Goal: Find specific page/section: Find specific page/section

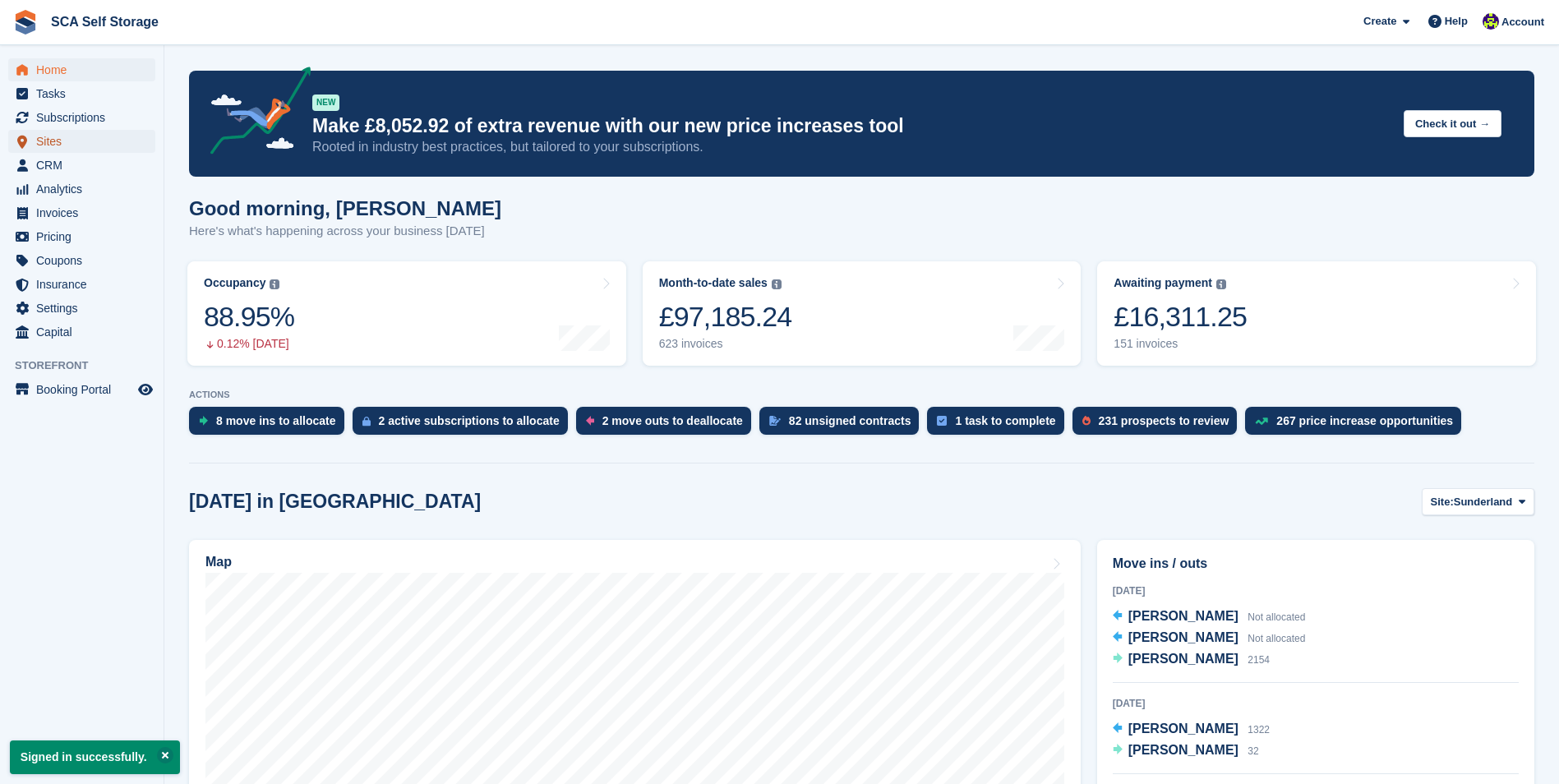
click at [102, 143] on span "Sites" at bounding box center [85, 142] width 99 height 23
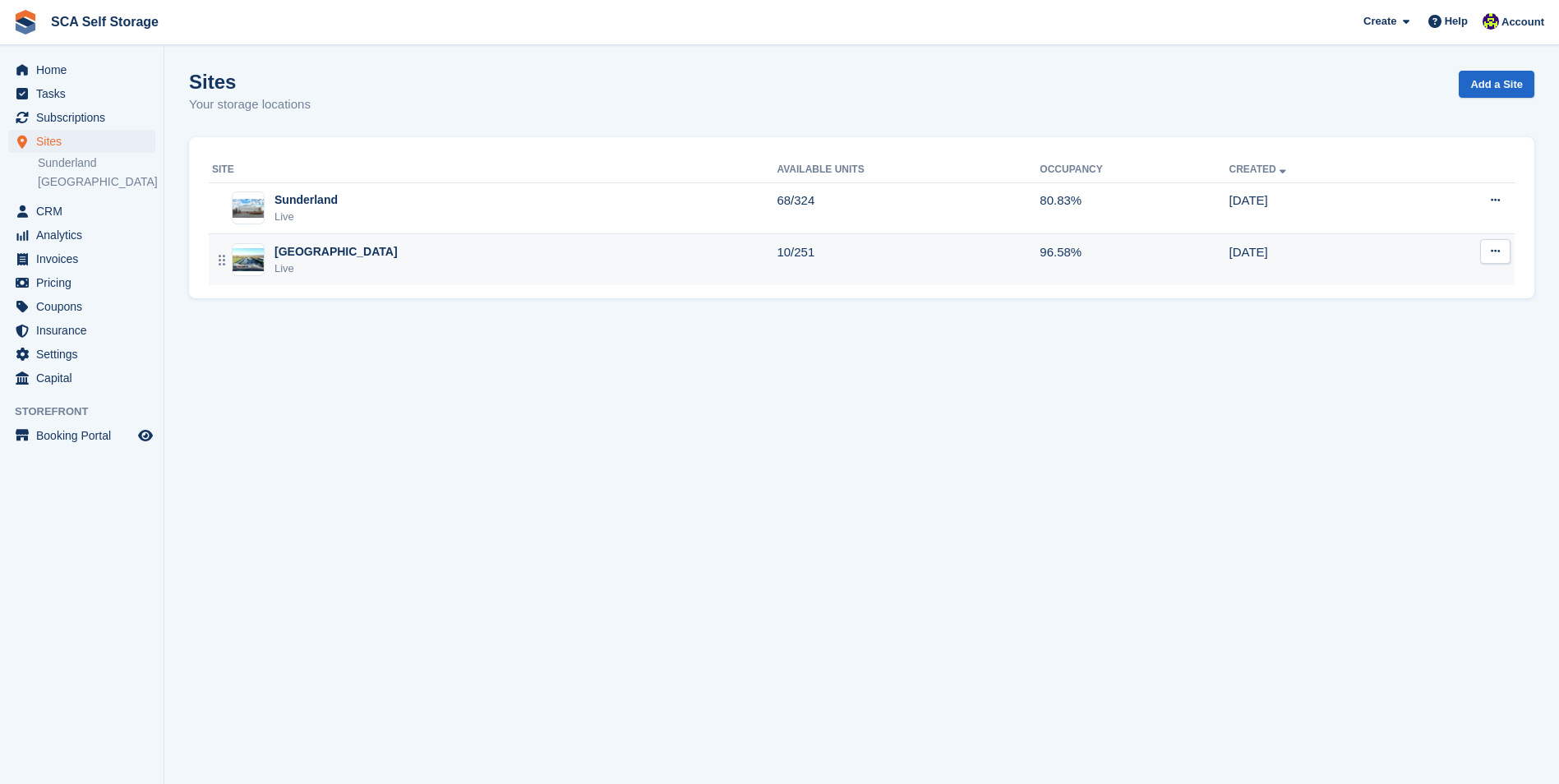
click at [376, 263] on div "Sheffield Live" at bounding box center [493, 259] width 564 height 34
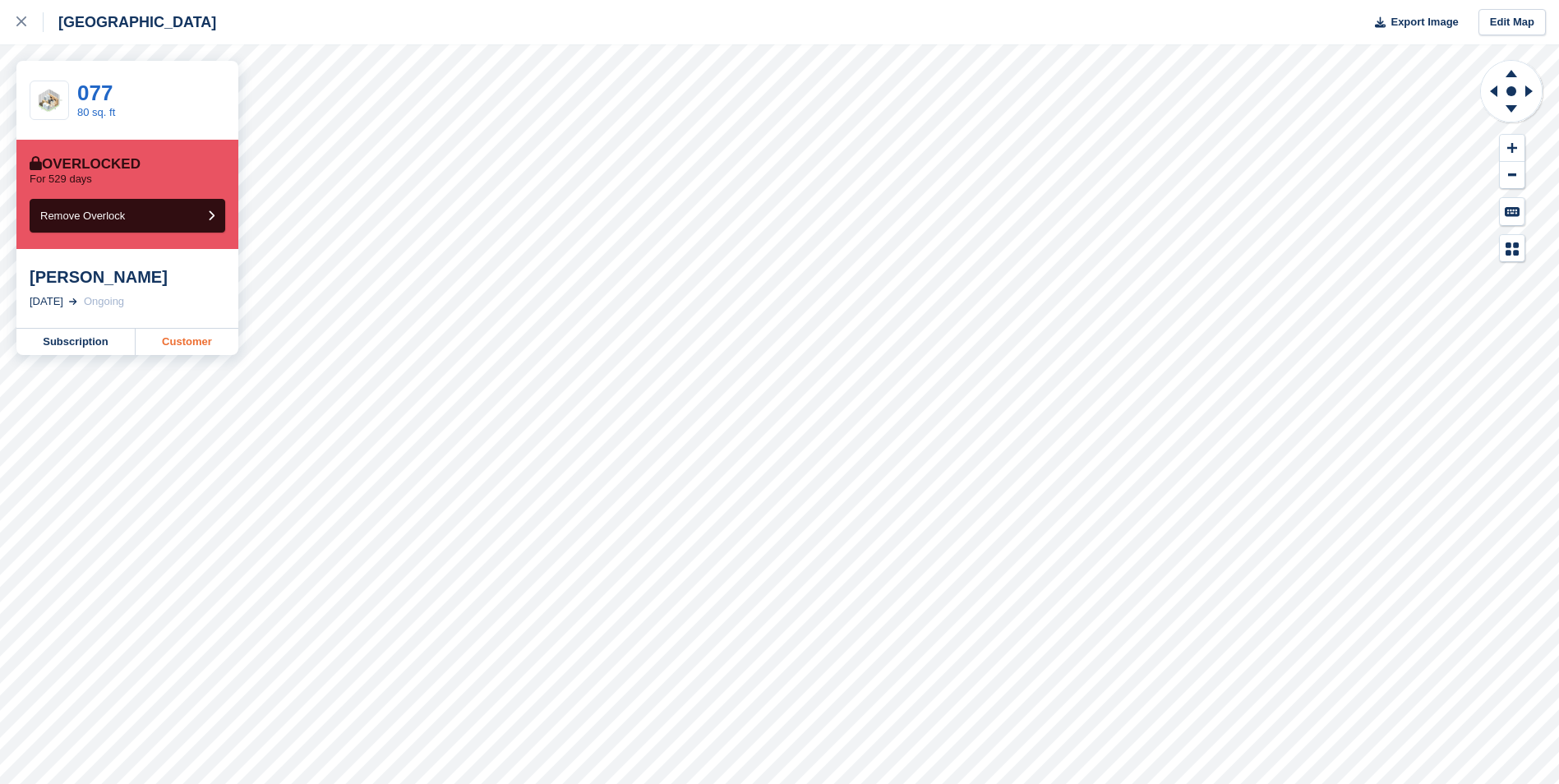
click at [182, 341] on link "Customer" at bounding box center [187, 341] width 102 height 26
click at [12, 24] on link at bounding box center [21, 22] width 43 height 44
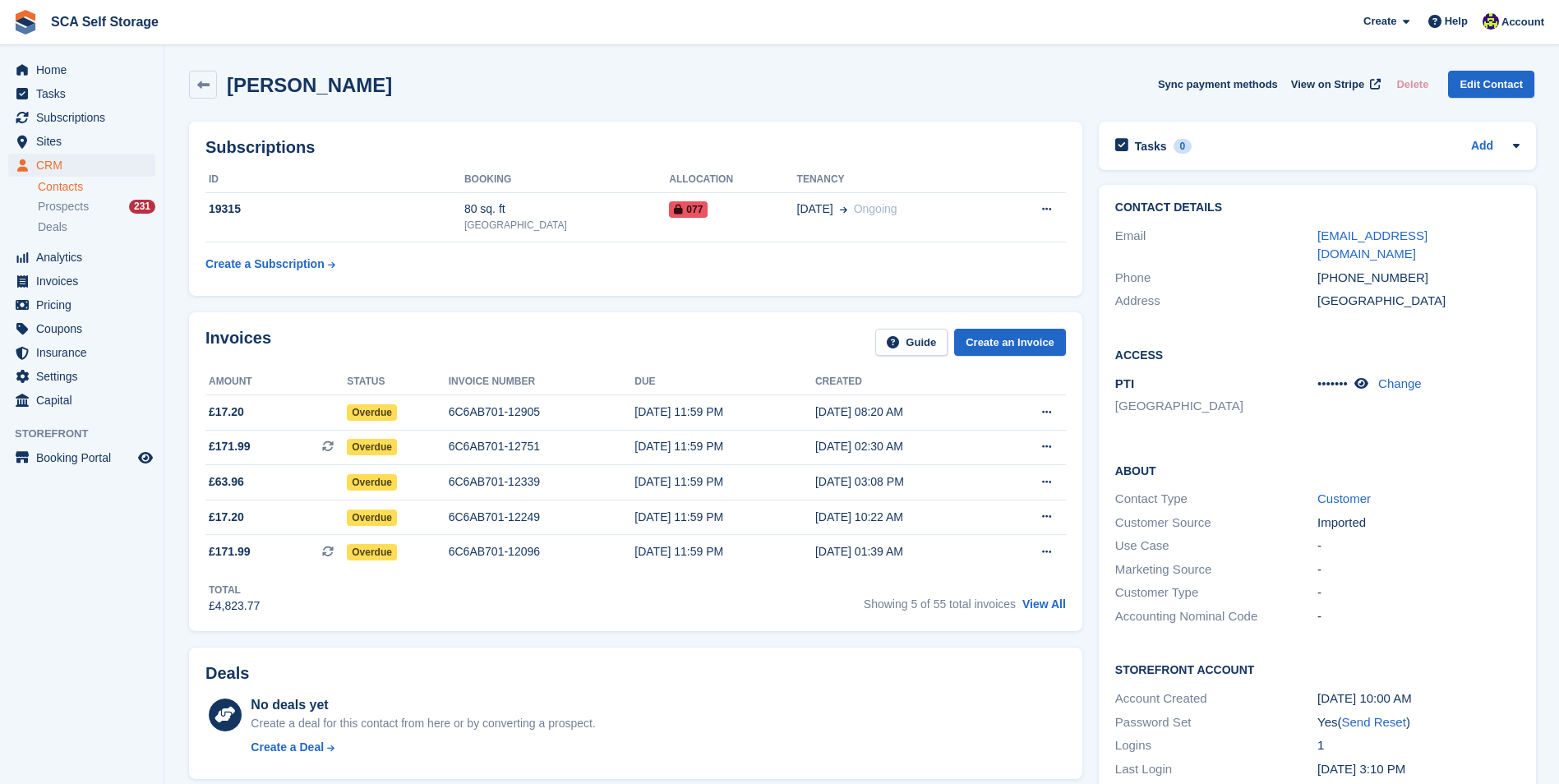
drag, startPoint x: 1242, startPoint y: 507, endPoint x: 1241, endPoint y: 335, distance: 172.0
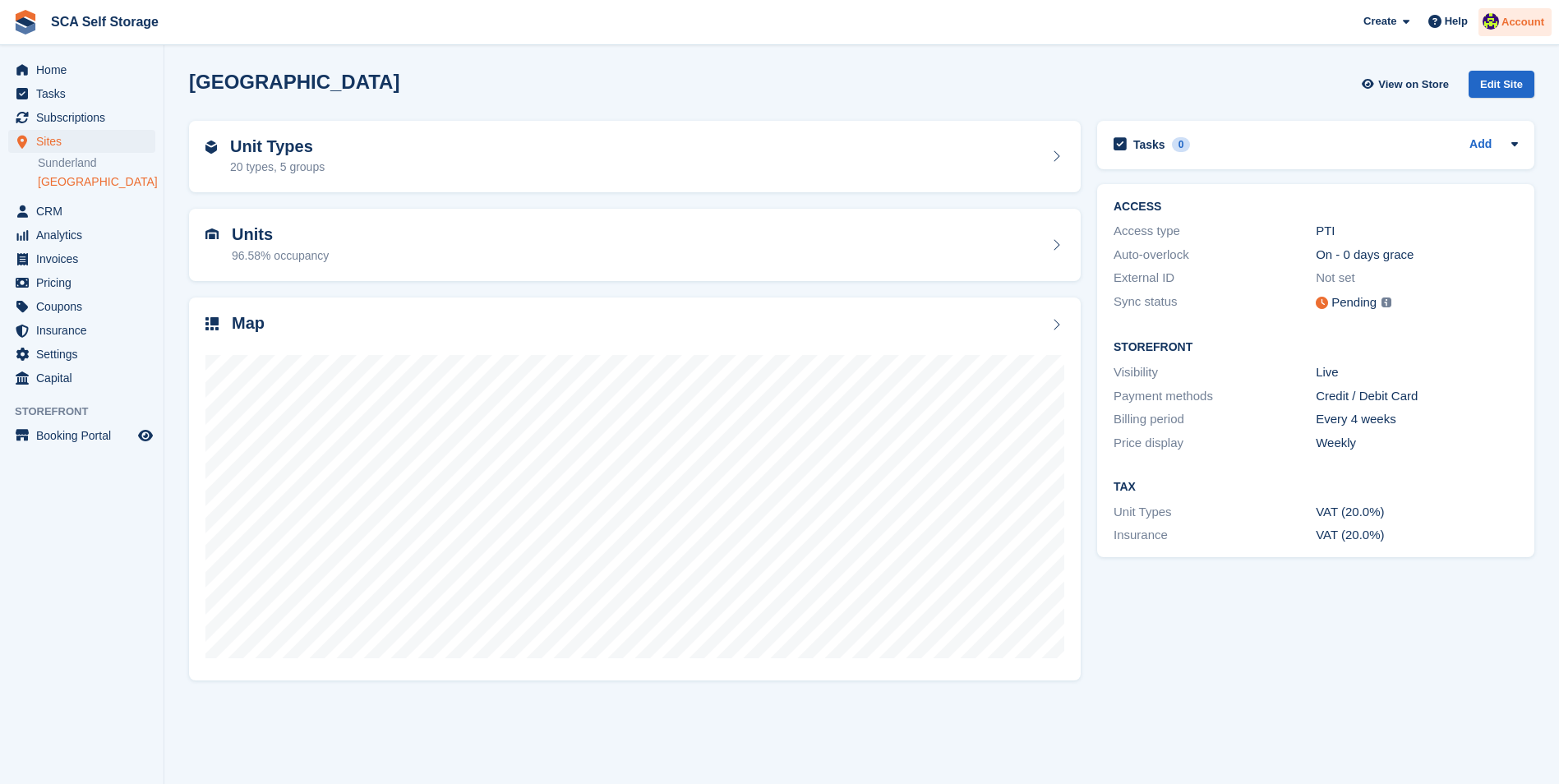
click at [1532, 21] on span "Account" at bounding box center [1523, 22] width 43 height 16
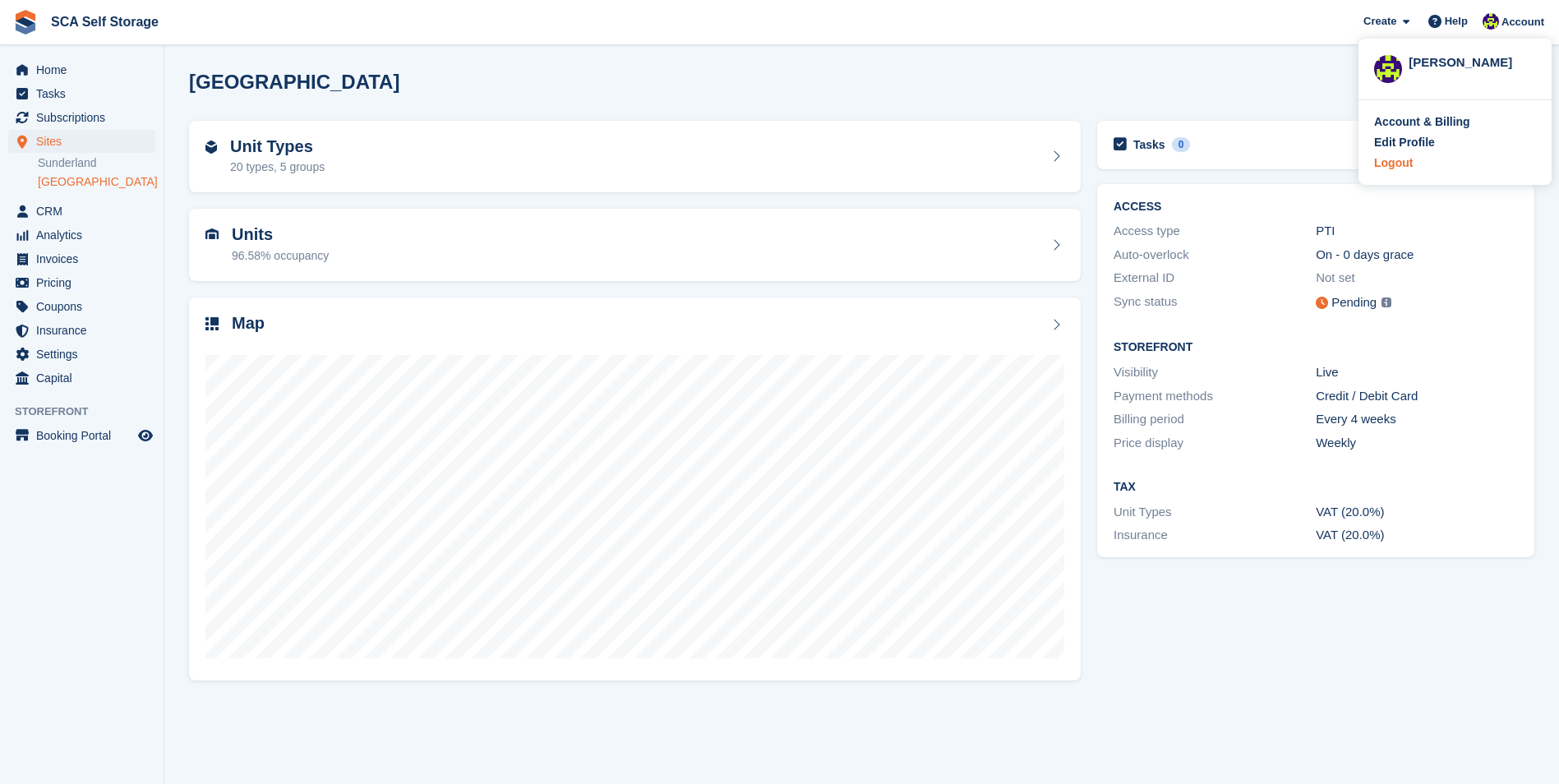
click at [1404, 168] on div "Logout" at bounding box center [1393, 163] width 38 height 17
